Goal: Find specific page/section: Find specific page/section

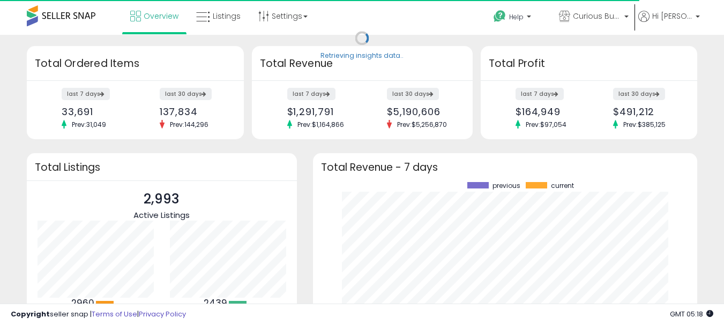
scroll to position [149, 363]
click at [235, 12] on span "Listings" at bounding box center [227, 16] width 28 height 11
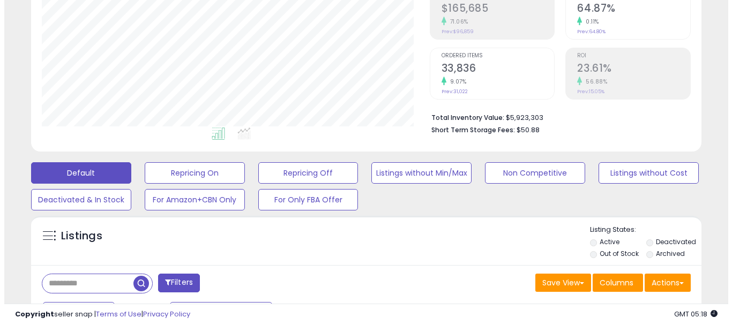
scroll to position [214, 0]
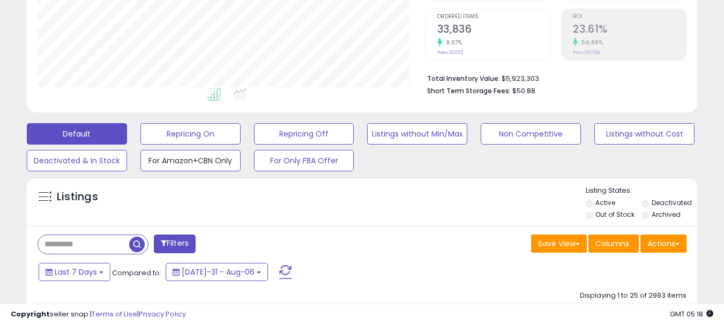
click at [200, 145] on button "For Amazon+CBN Only" at bounding box center [190, 133] width 100 height 21
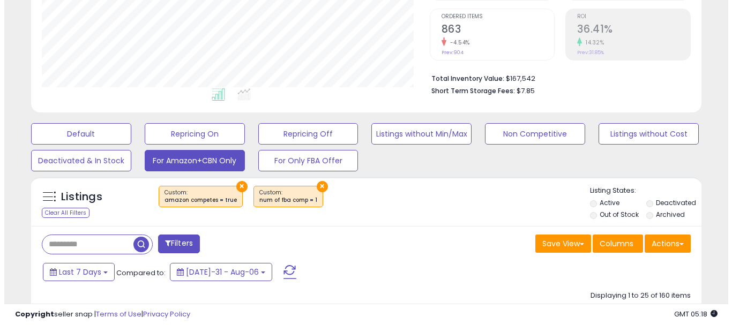
scroll to position [220, 388]
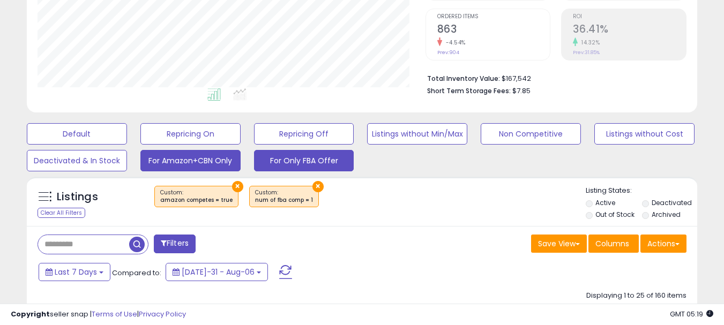
click at [127, 145] on button "For Only FBA Offer" at bounding box center [77, 133] width 100 height 21
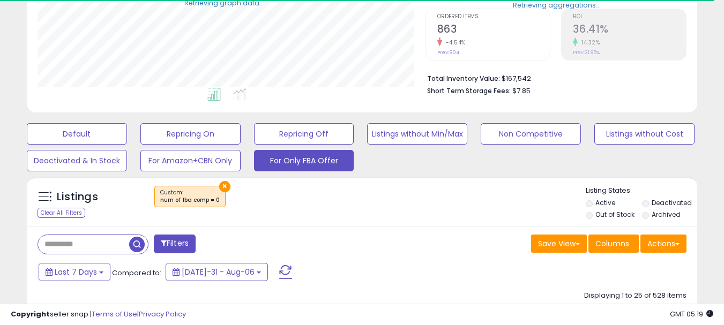
scroll to position [535756, 535588]
